Goal: Navigation & Orientation: Go to known website

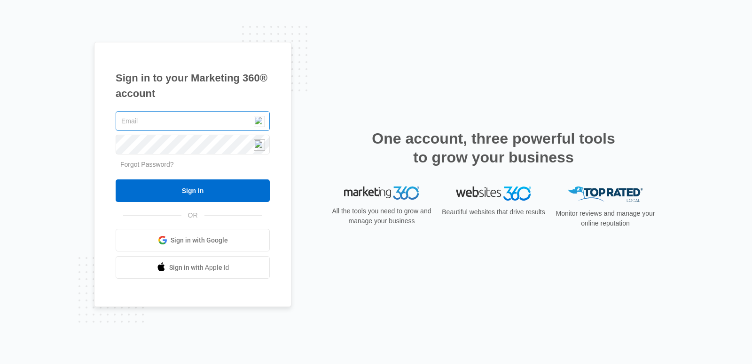
click at [147, 118] on input "text" at bounding box center [193, 121] width 154 height 20
type input "[EMAIL_ADDRESS][DOMAIN_NAME]"
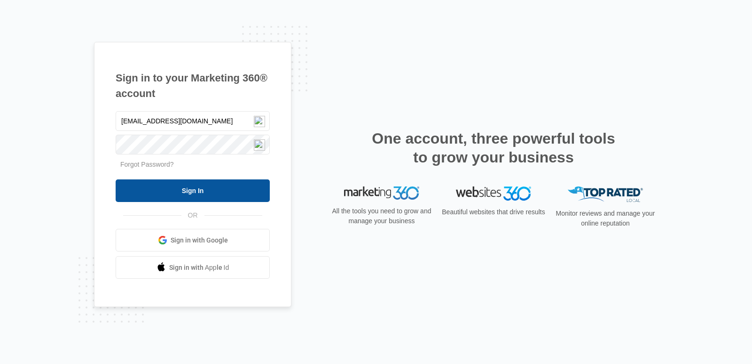
click at [182, 191] on input "Sign In" at bounding box center [193, 190] width 154 height 23
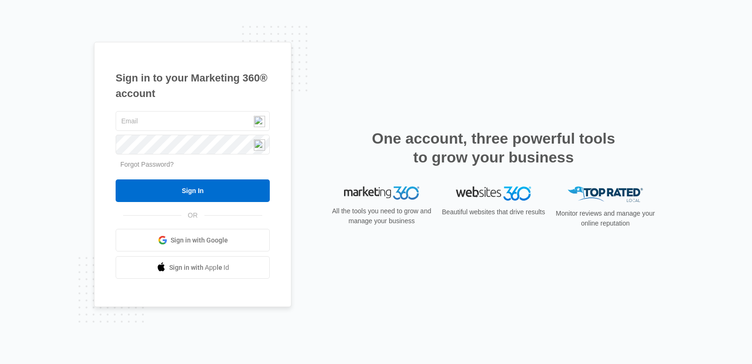
click at [196, 240] on span "Sign in with Google" at bounding box center [199, 240] width 57 height 10
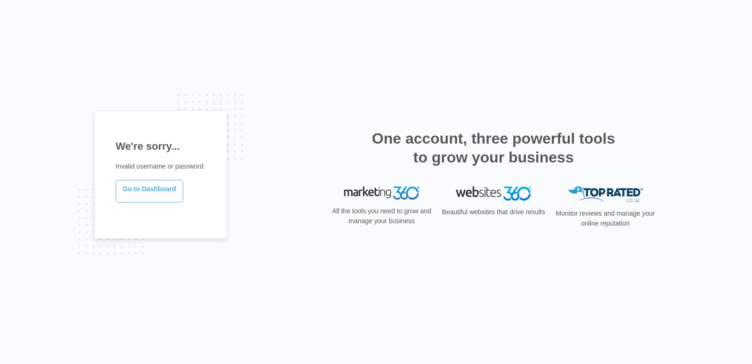
click at [146, 190] on link "Go to Dashboard" at bounding box center [150, 191] width 68 height 23
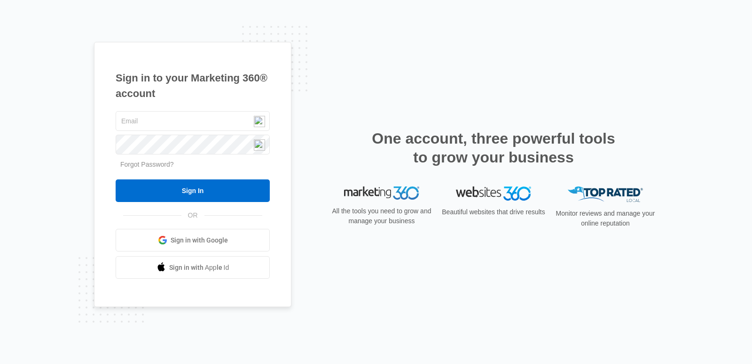
click at [192, 240] on span "Sign in with Google" at bounding box center [199, 240] width 57 height 10
